Goal: Transaction & Acquisition: Download file/media

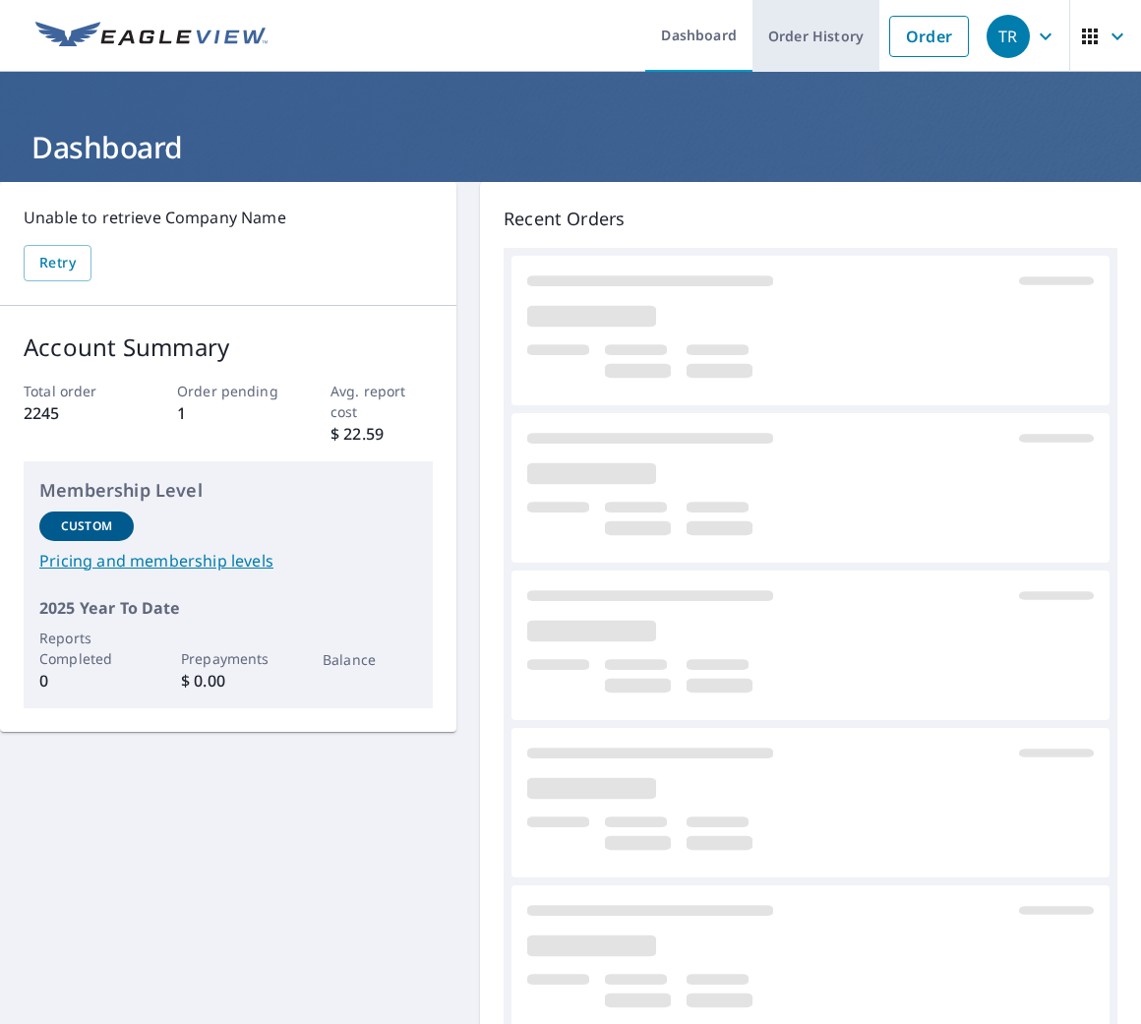
click at [822, 43] on link "Order History" at bounding box center [815, 36] width 127 height 72
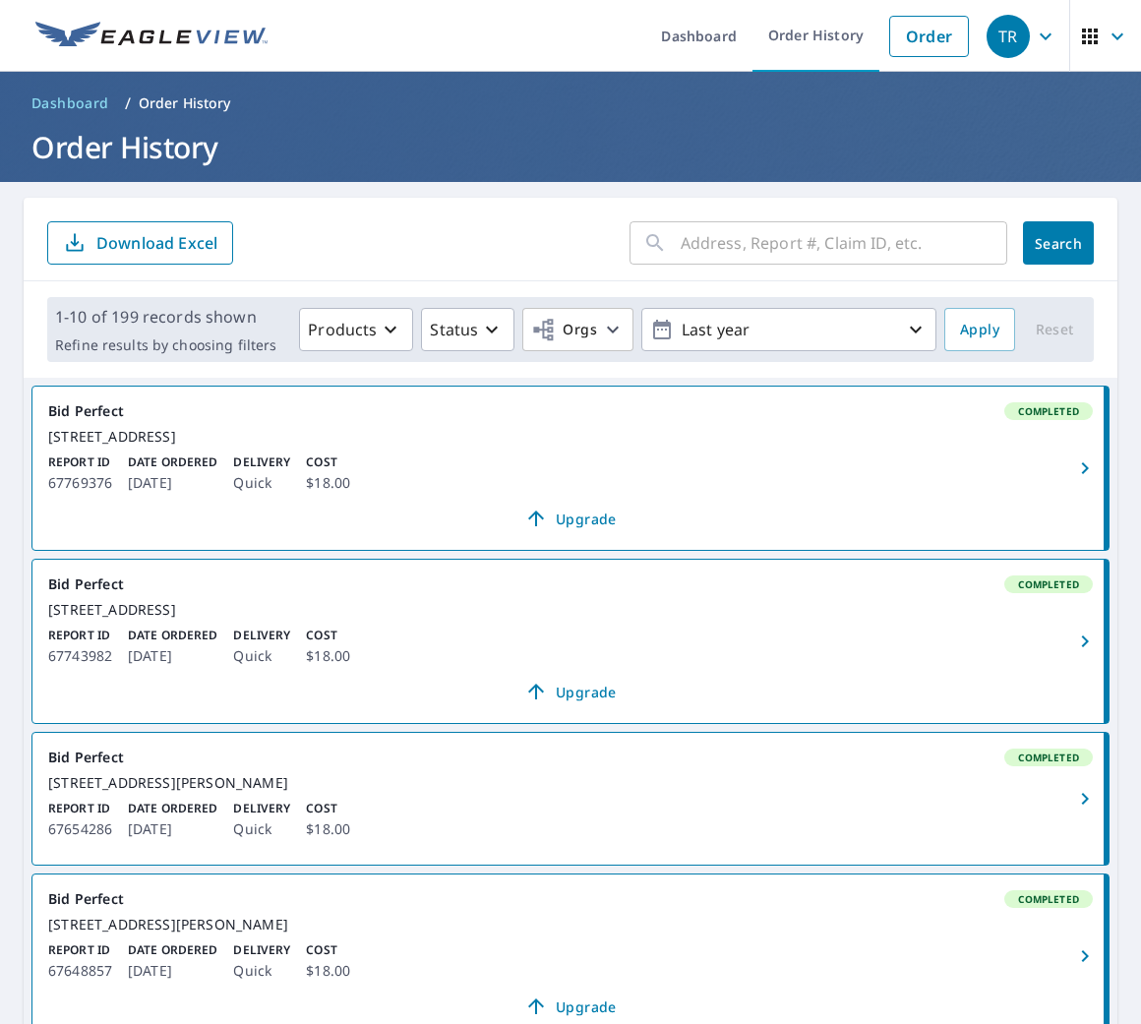
click at [758, 244] on input "text" at bounding box center [843, 242] width 326 height 55
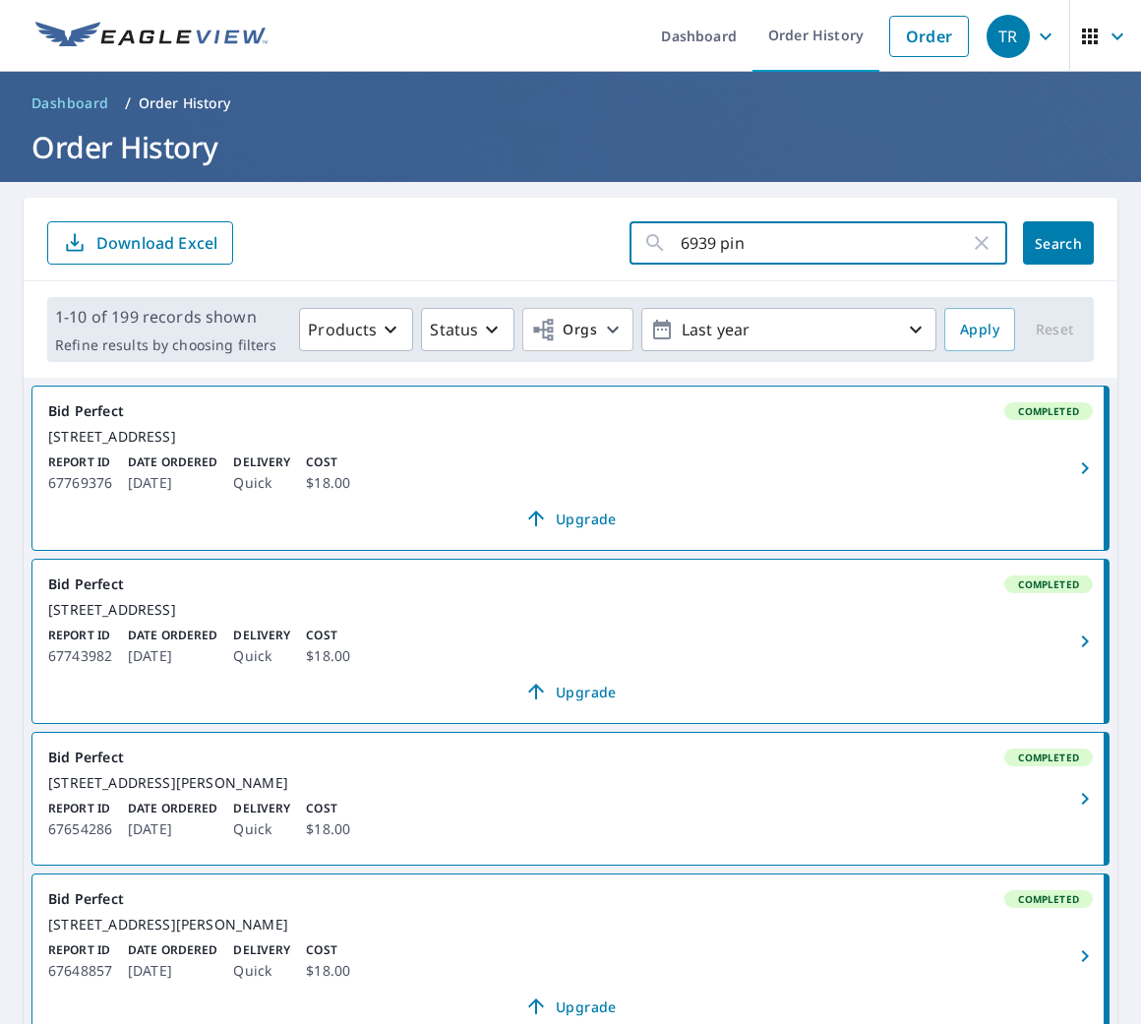
type input "6939 pine"
click button "Search" at bounding box center [1058, 242] width 71 height 43
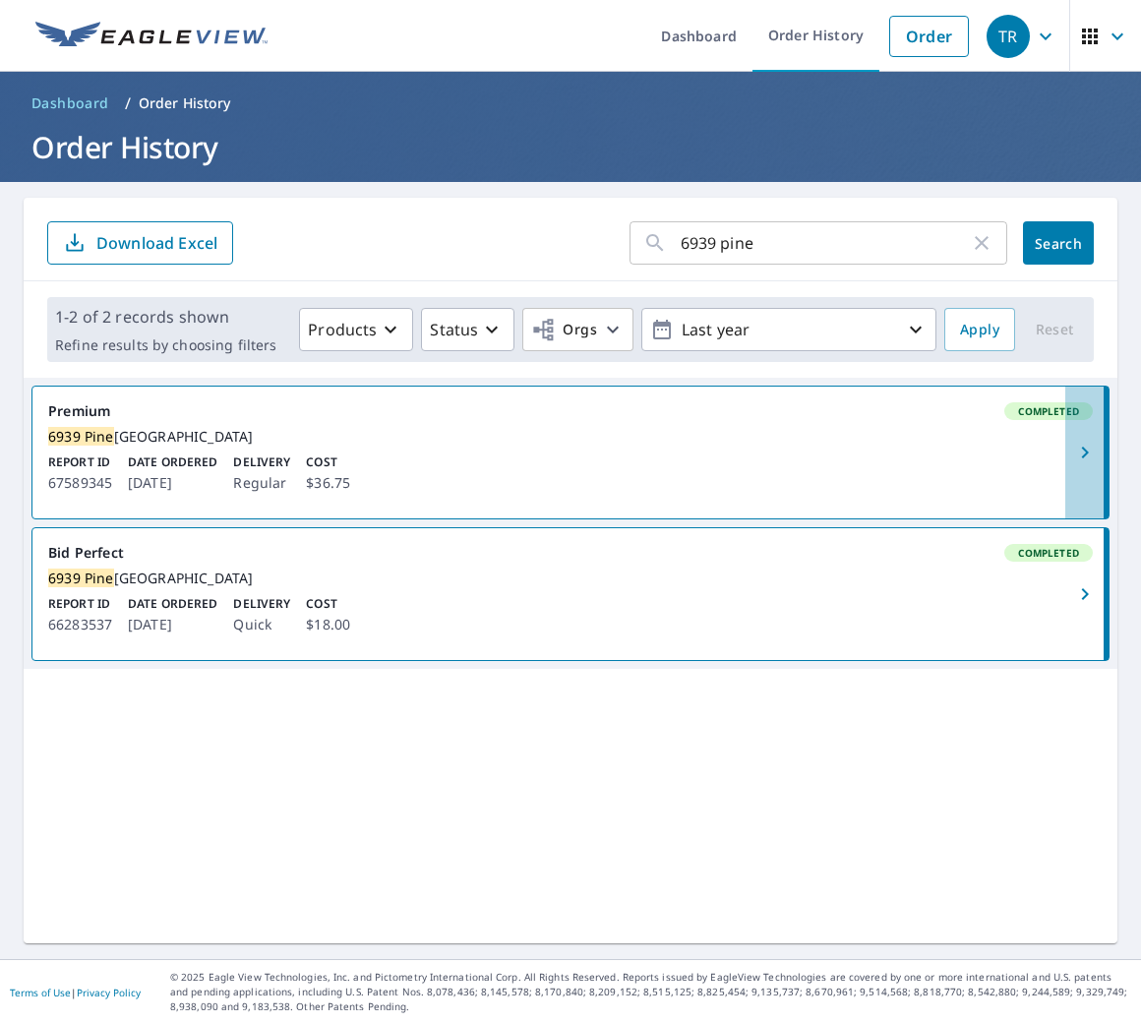
click at [1073, 454] on icon "button" at bounding box center [1085, 452] width 24 height 24
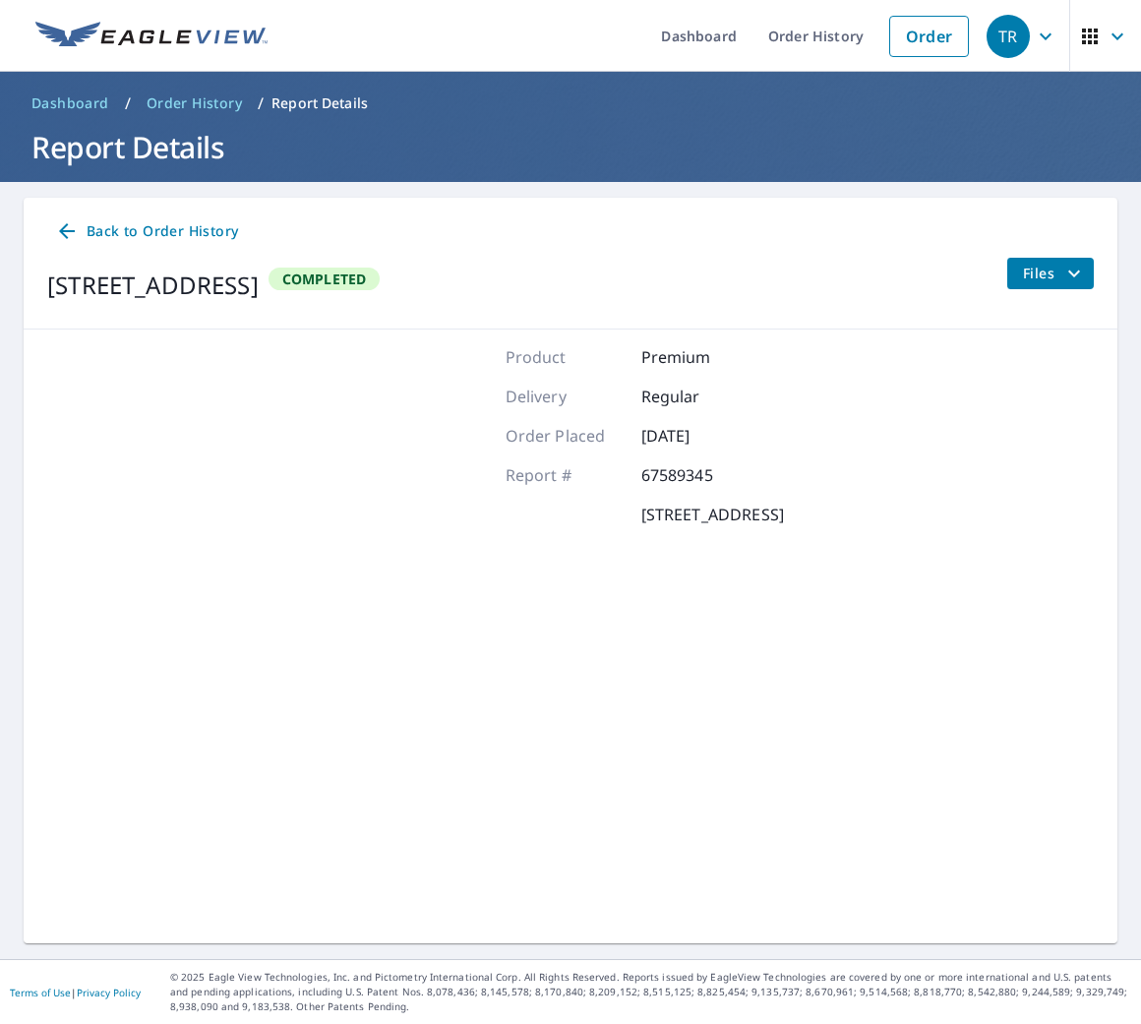
click at [1062, 277] on icon "filesDropdownBtn-67589345" at bounding box center [1074, 274] width 24 height 24
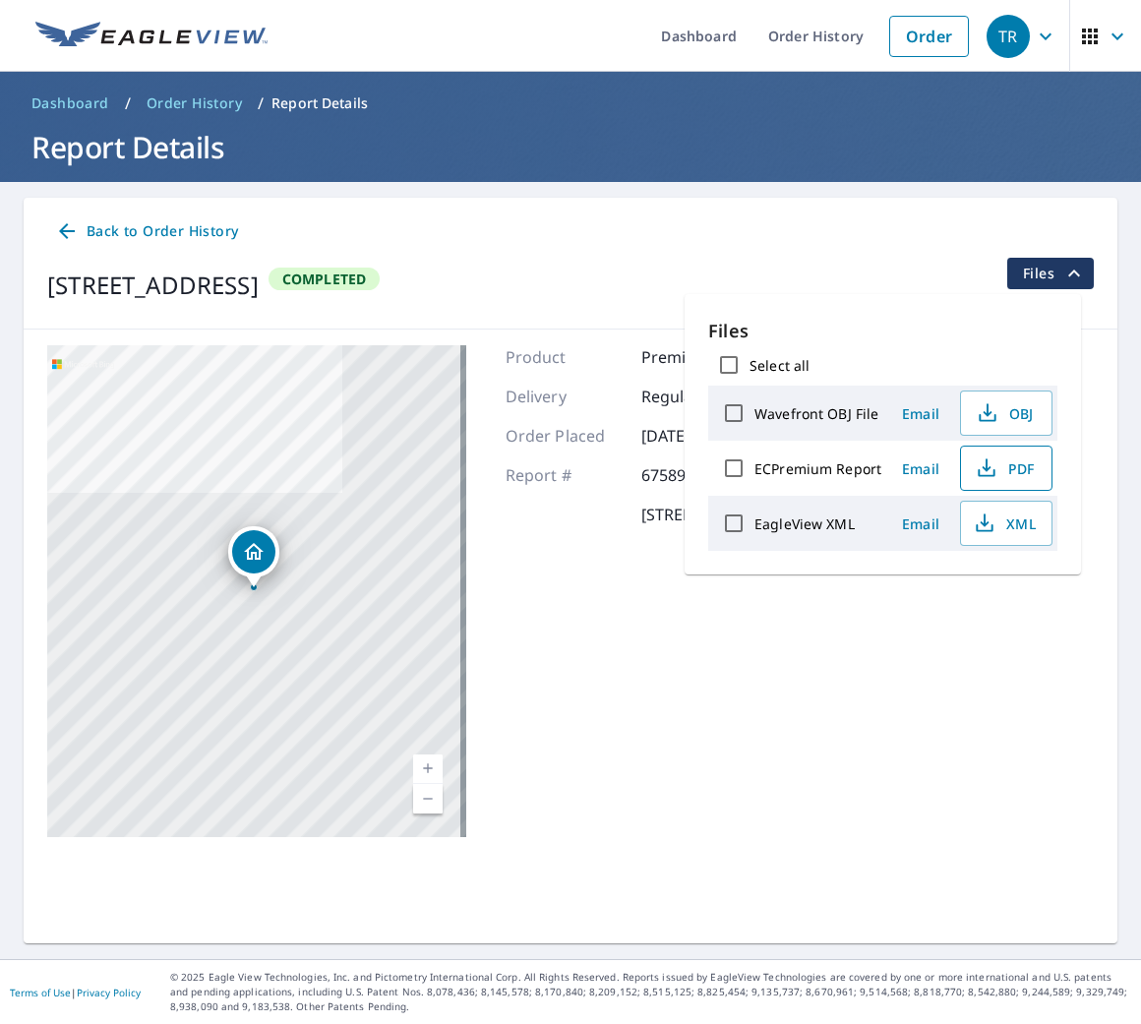
click at [1013, 469] on span "PDF" at bounding box center [1003, 468] width 63 height 24
